Goal: Transaction & Acquisition: Book appointment/travel/reservation

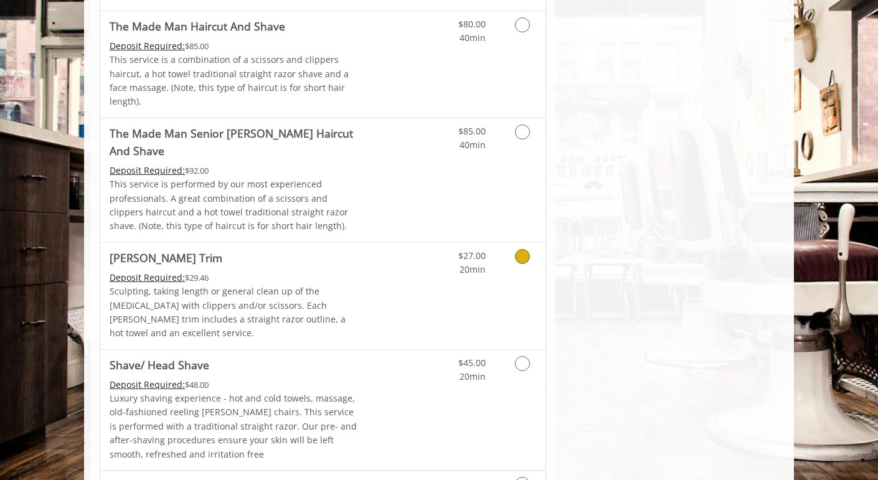
scroll to position [1268, 0]
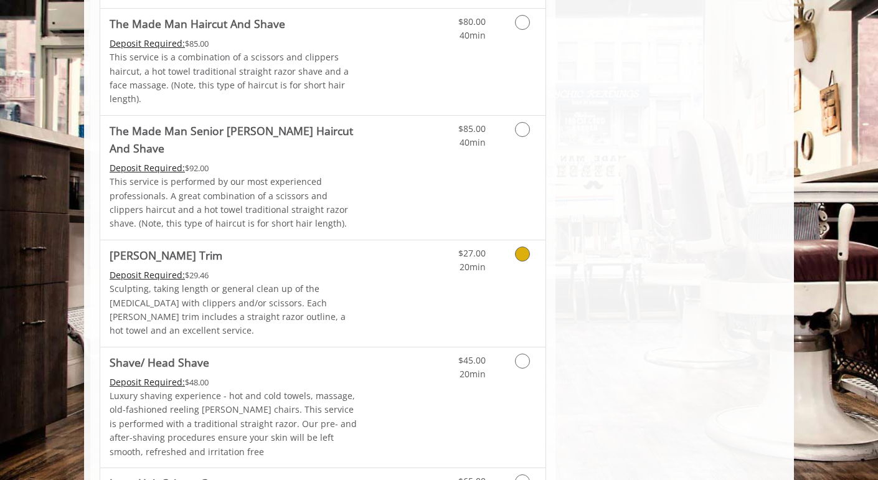
click at [377, 240] on link "Discounted Price" at bounding box center [397, 293] width 74 height 107
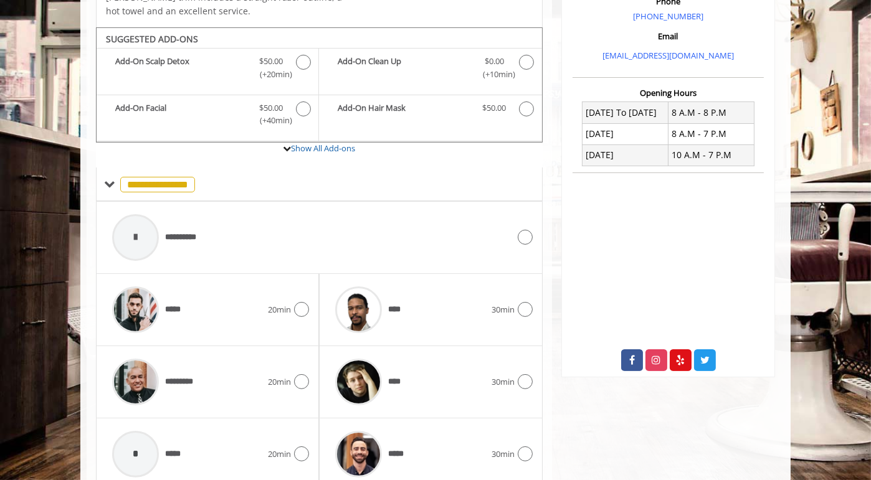
scroll to position [408, 0]
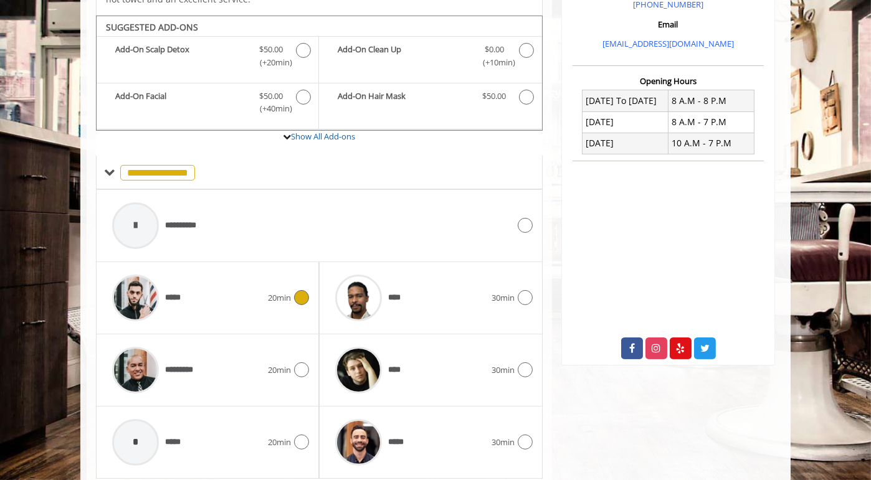
click at [230, 277] on div "*****" at bounding box center [187, 297] width 162 height 59
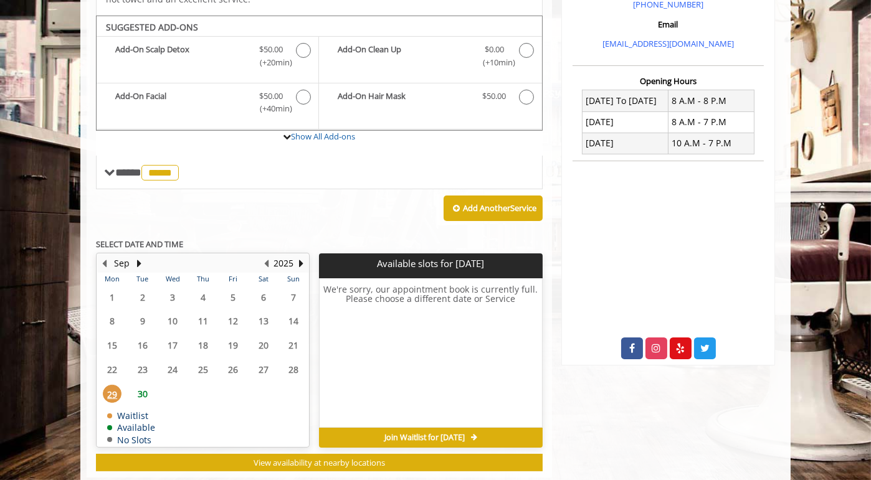
click at [143, 385] on span "30" at bounding box center [142, 394] width 19 height 18
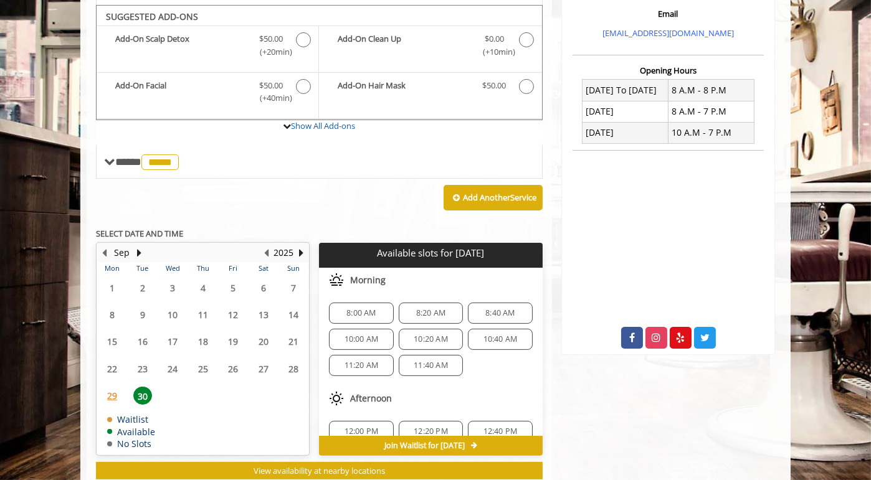
scroll to position [437, 0]
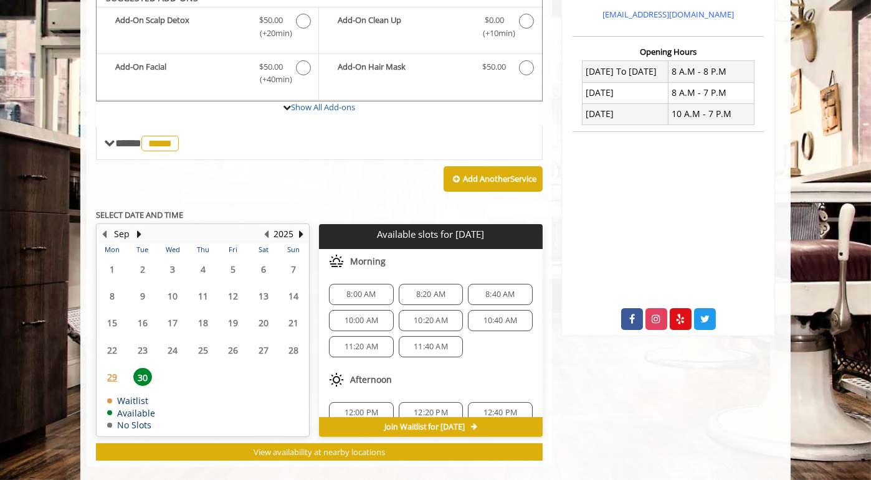
click at [374, 316] on span "10:00 AM" at bounding box center [361, 321] width 34 height 10
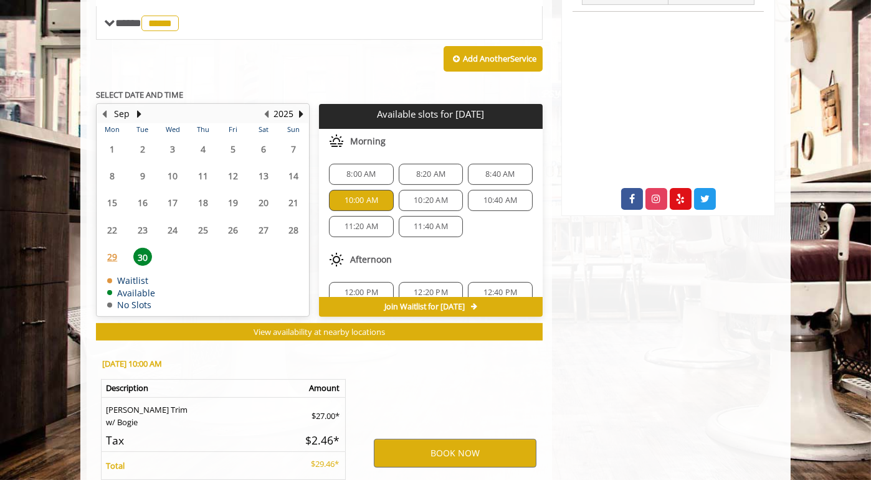
scroll to position [661, 0]
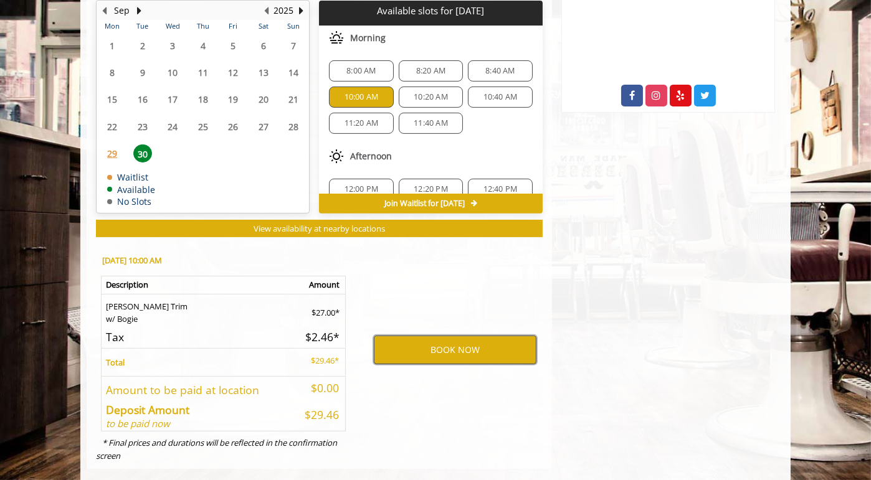
click at [417, 336] on button "BOOK NOW" at bounding box center [455, 350] width 163 height 29
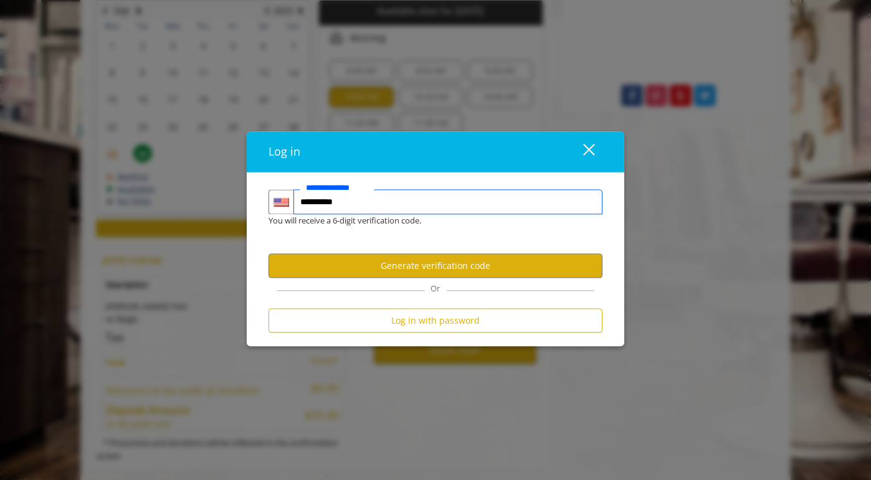
type input "**********"
click at [392, 270] on button "Generate verification code" at bounding box center [435, 266] width 334 height 24
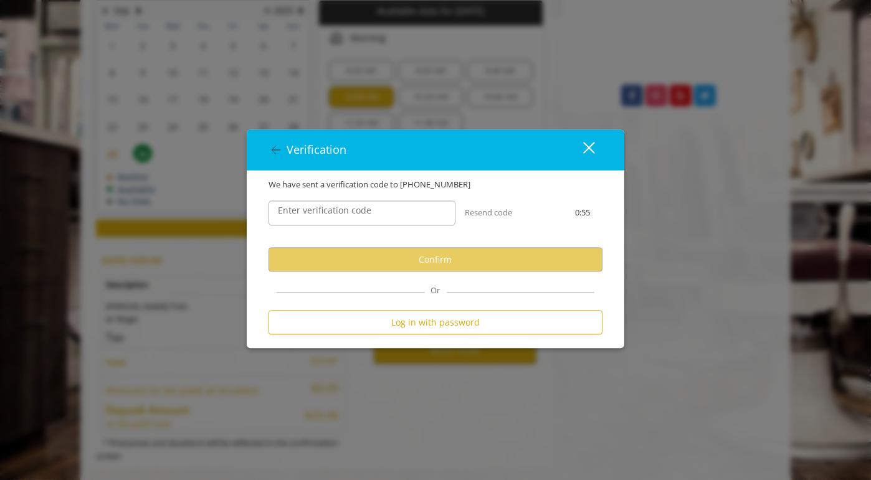
click at [356, 216] on label "Enter verification code" at bounding box center [325, 211] width 106 height 14
click at [356, 216] on input "Enter verification code" at bounding box center [361, 213] width 187 height 25
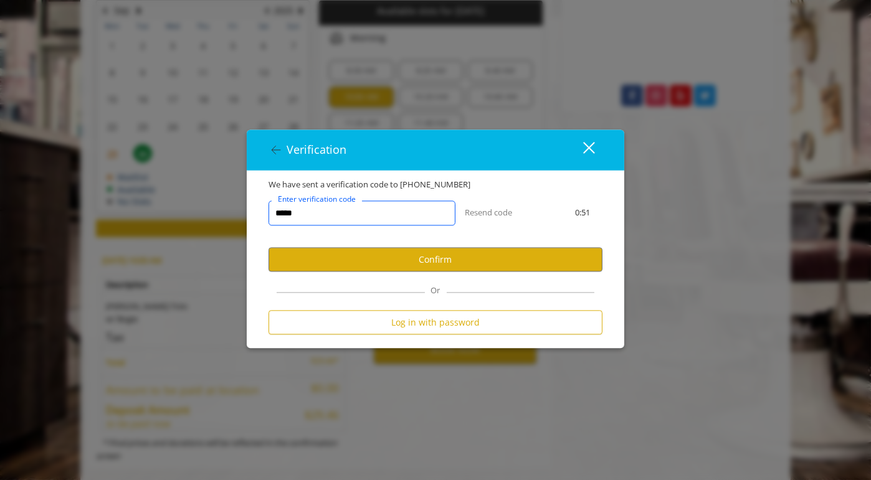
type input "******"
click at [364, 254] on button "Confirm" at bounding box center [435, 259] width 334 height 24
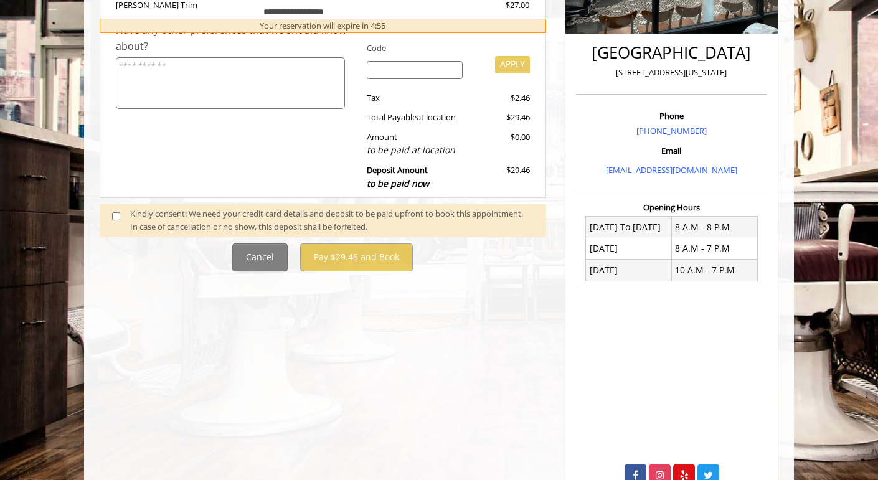
scroll to position [280, 0]
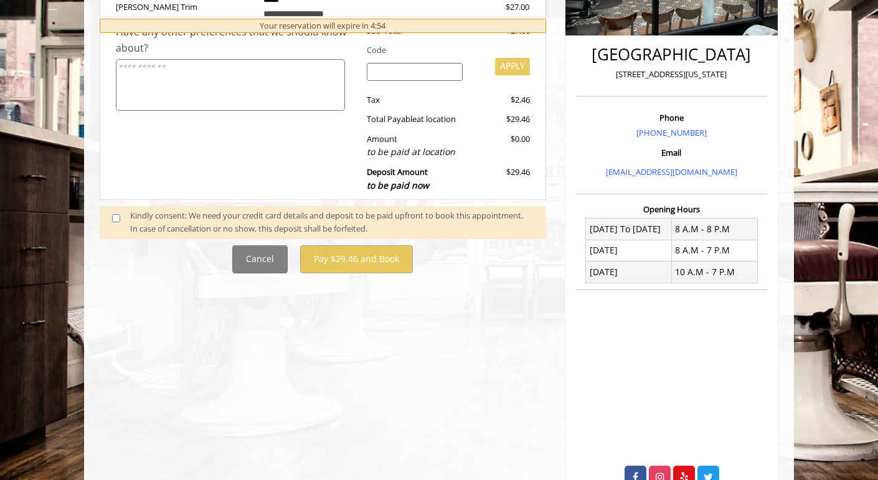
click at [160, 216] on div "Kindly consent: We need your credit card details and deposit to be paid upfront…" at bounding box center [332, 222] width 404 height 26
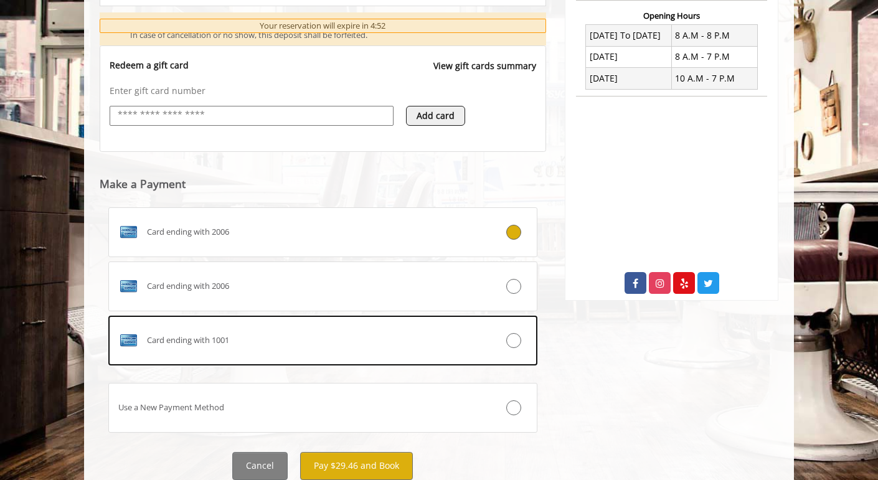
scroll to position [514, 0]
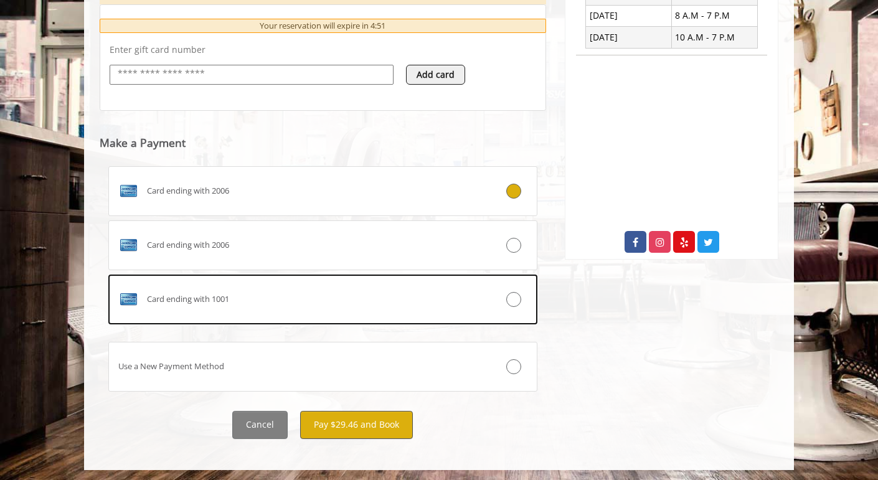
click at [349, 420] on button "Pay $29.46 and Book" at bounding box center [356, 425] width 113 height 28
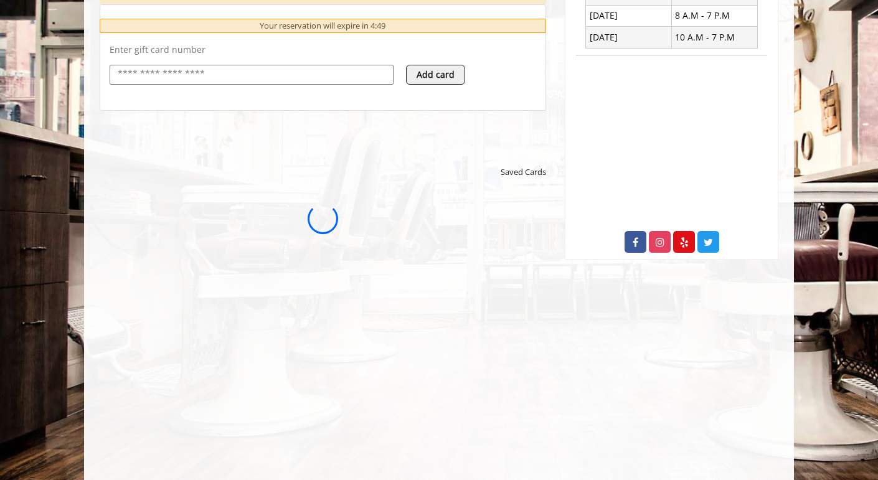
scroll to position [0, 0]
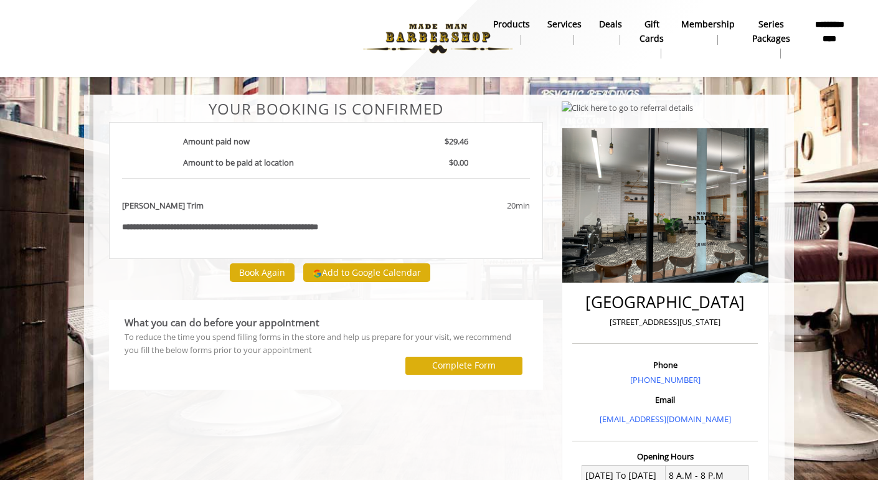
click at [761, 29] on b "Series packages" at bounding box center [771, 31] width 38 height 28
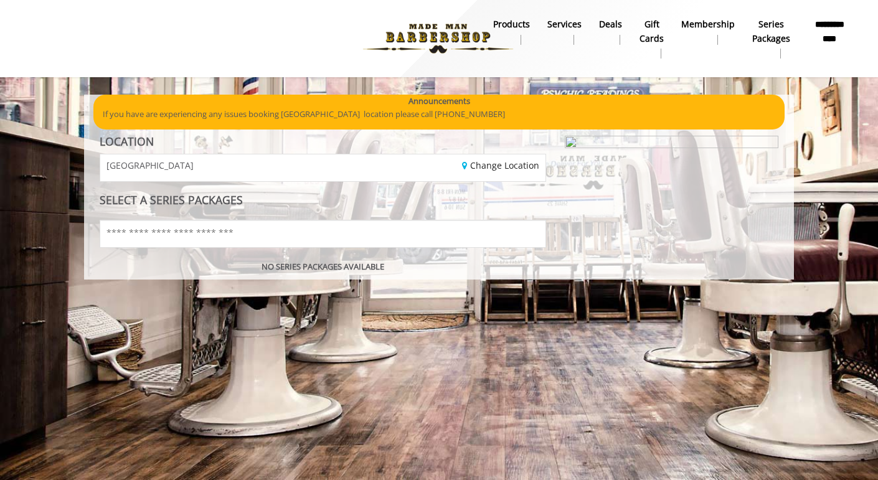
click at [759, 28] on b "Series packages" at bounding box center [771, 31] width 38 height 28
click at [293, 235] on input "text" at bounding box center [323, 234] width 447 height 28
click at [713, 24] on b "Membership" at bounding box center [708, 24] width 54 height 14
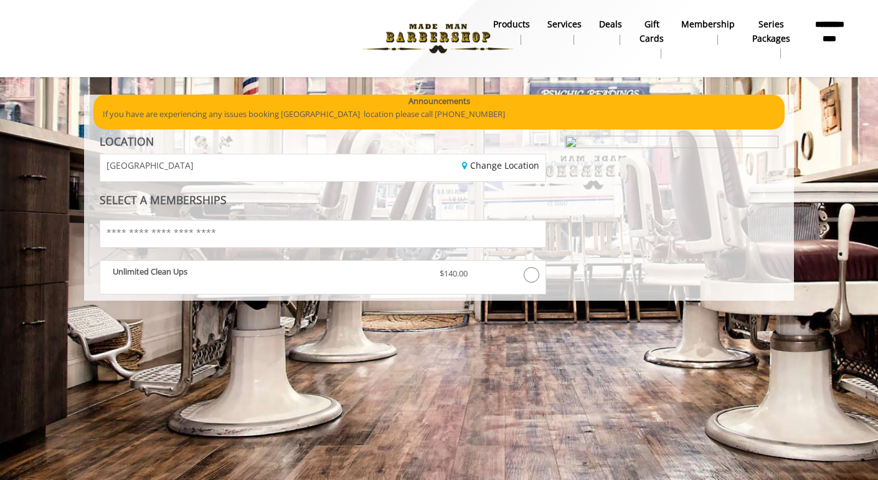
click at [432, 45] on img at bounding box center [438, 38] width 171 height 69
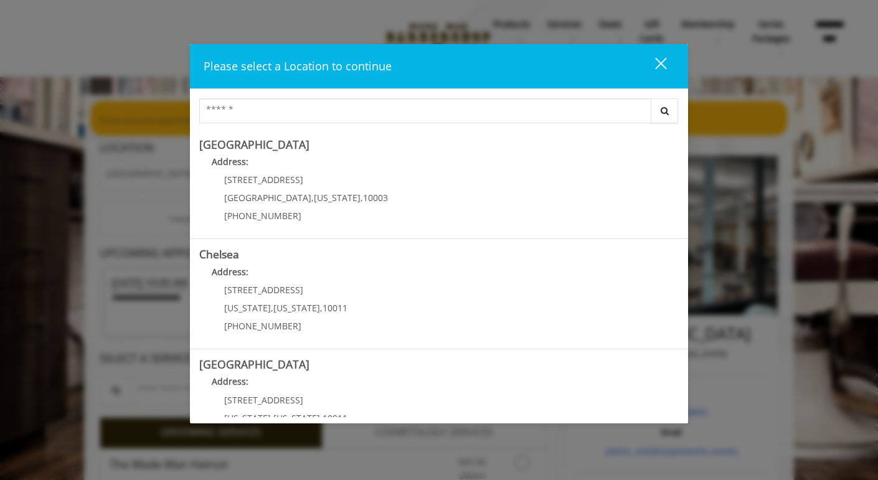
click at [663, 63] on div "close" at bounding box center [653, 66] width 25 height 19
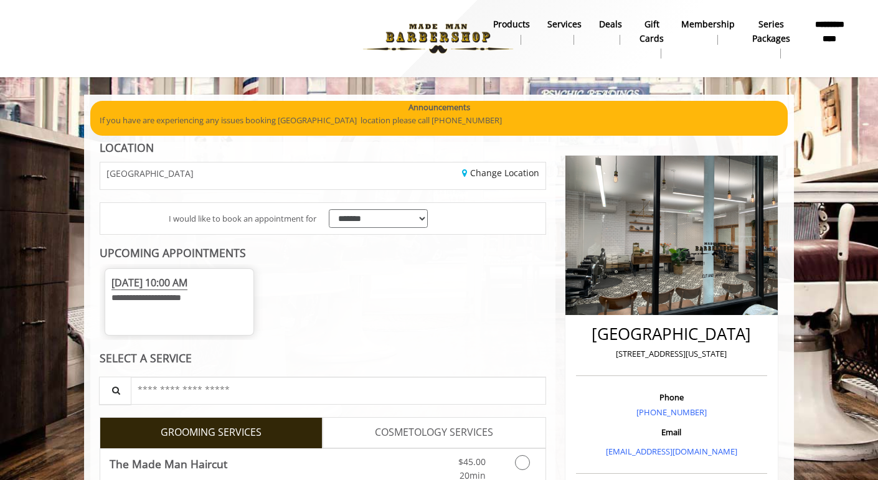
click at [620, 24] on b "Deals" at bounding box center [610, 24] width 23 height 14
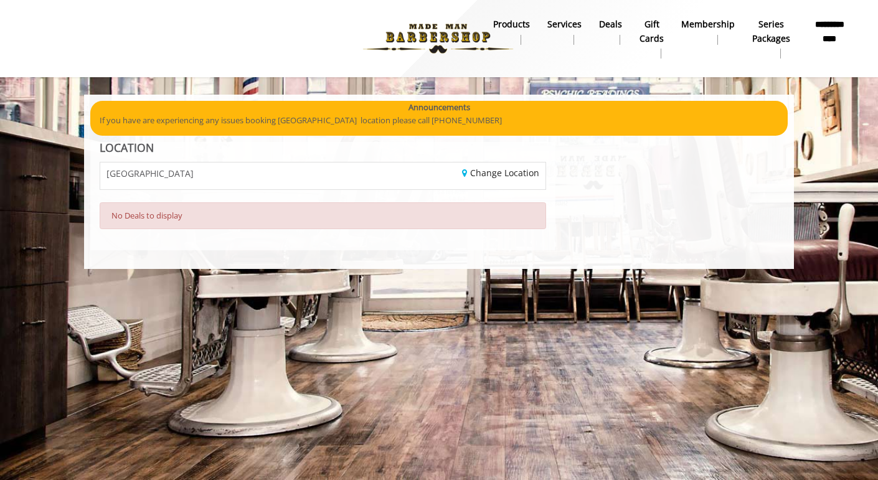
click at [577, 26] on b "Services" at bounding box center [565, 24] width 34 height 14
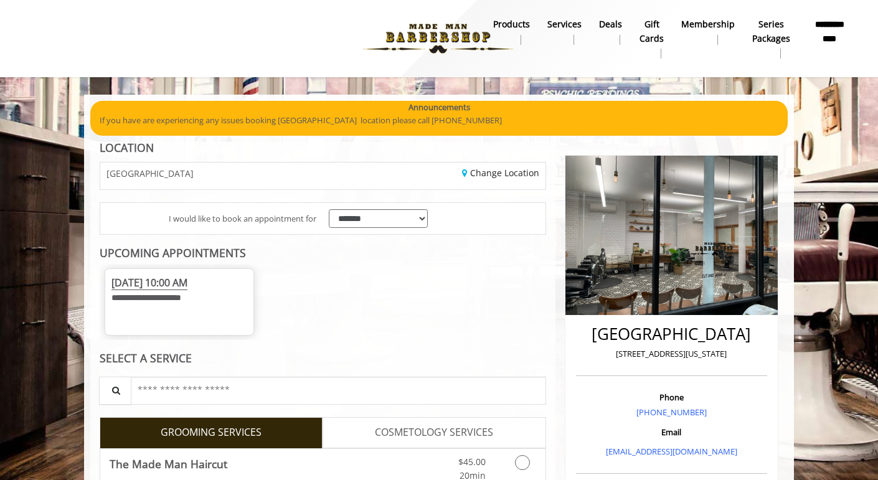
click at [521, 22] on b "products" at bounding box center [511, 24] width 37 height 14
click at [768, 38] on b "Series packages" at bounding box center [771, 31] width 38 height 28
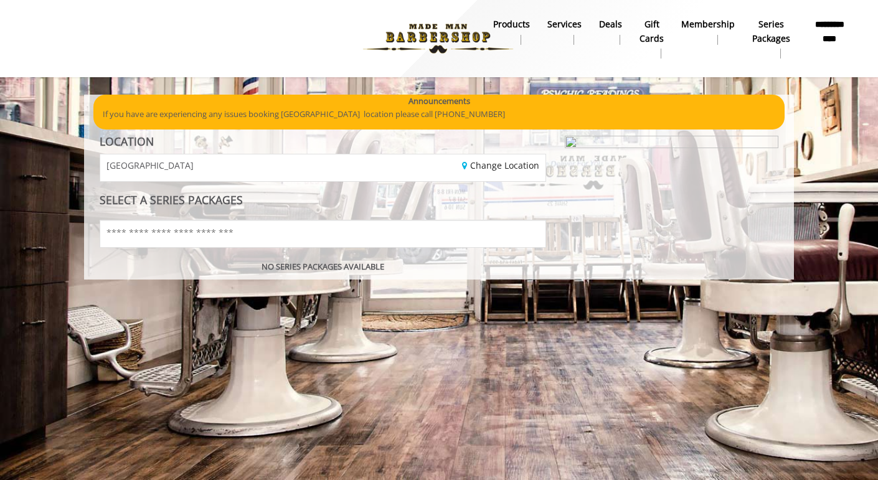
click at [721, 27] on b "Membership" at bounding box center [708, 24] width 54 height 14
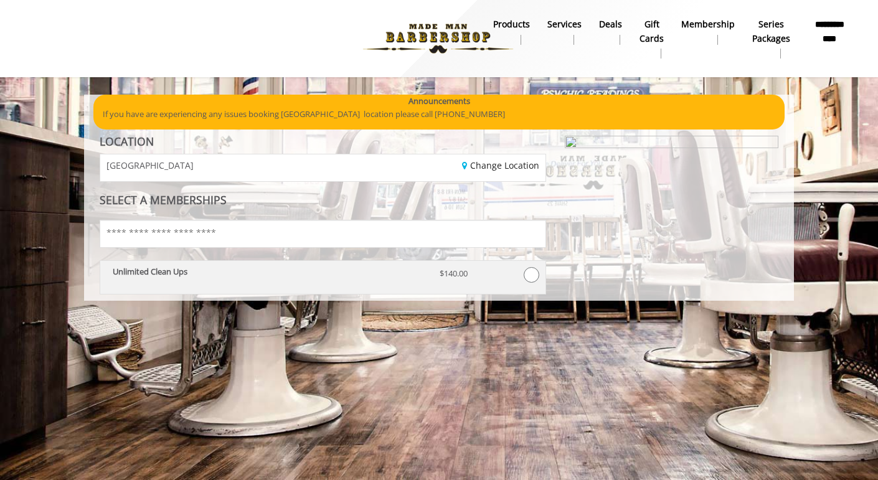
click at [310, 288] on div "Unlimited Clean Ups" at bounding box center [266, 278] width 327 height 22
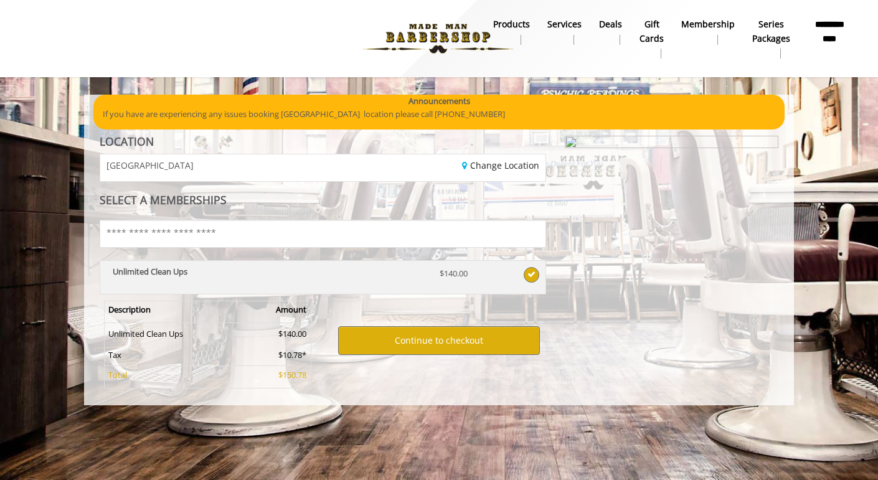
click at [143, 270] on b "Unlimited Clean Ups" at bounding box center [150, 271] width 75 height 11
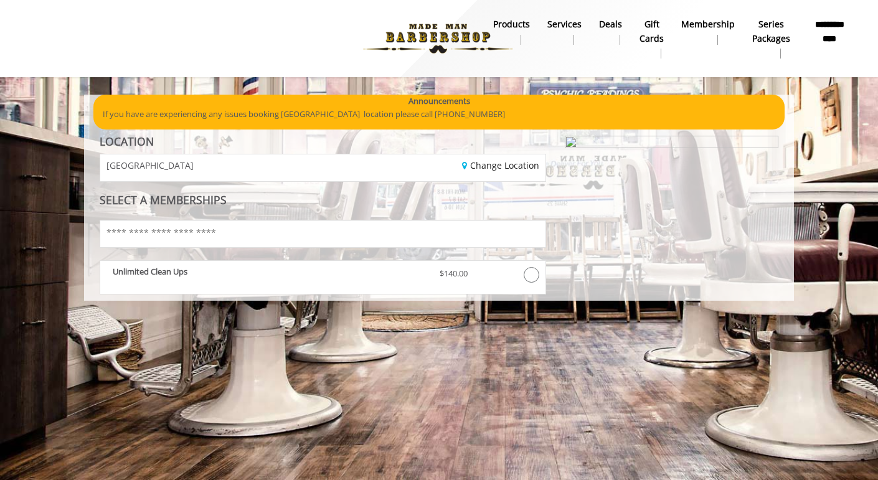
click at [143, 270] on b "Unlimited Clean Ups" at bounding box center [150, 271] width 75 height 11
